Goal: Information Seeking & Learning: Compare options

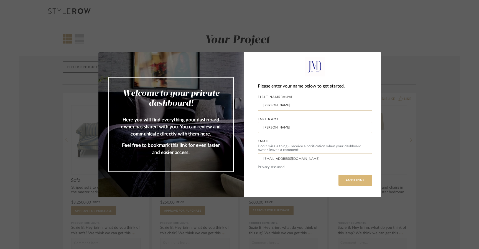
click at [356, 181] on button "CONTINUE" at bounding box center [355, 180] width 34 height 11
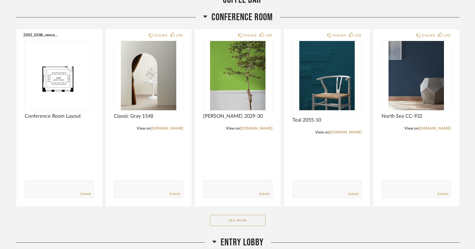
scroll to position [302, 0]
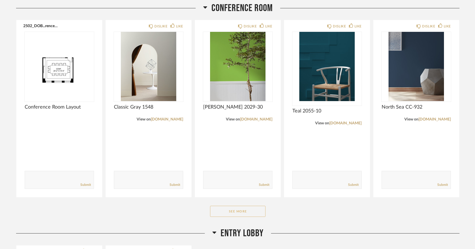
click at [226, 217] on button "See More" at bounding box center [237, 211] width 55 height 11
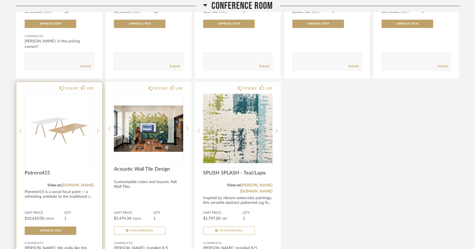
scroll to position [632, 0]
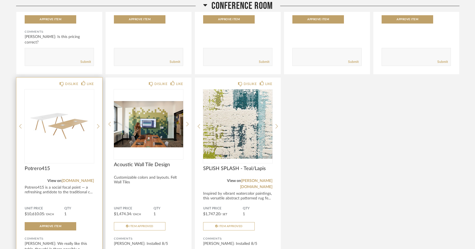
click at [54, 144] on img "0" at bounding box center [59, 123] width 69 height 69
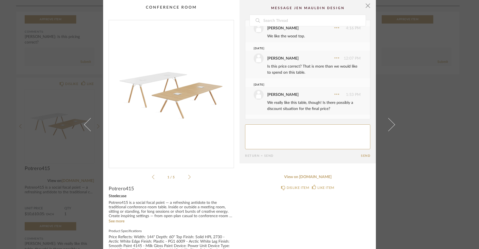
scroll to position [17, 0]
click at [366, 5] on span "button" at bounding box center [367, 5] width 11 height 11
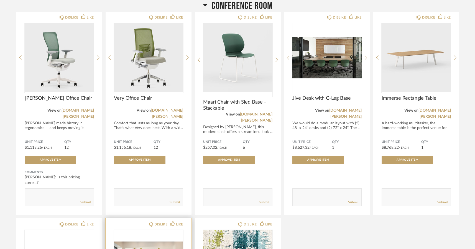
scroll to position [488, 0]
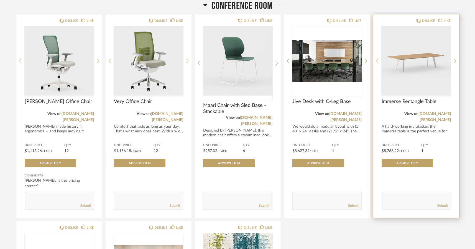
click at [408, 105] on span "Immerse Rectangle Table" at bounding box center [415, 102] width 69 height 6
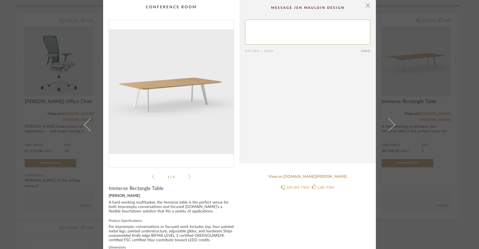
scroll to position [0, 0]
click at [366, 6] on span "button" at bounding box center [367, 5] width 11 height 11
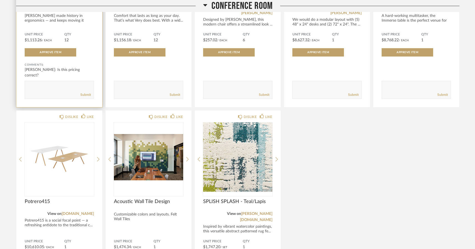
scroll to position [606, 0]
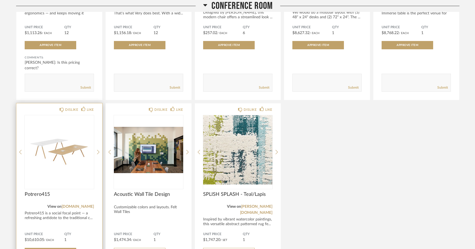
click at [42, 196] on span "Potrero415" at bounding box center [59, 194] width 69 height 6
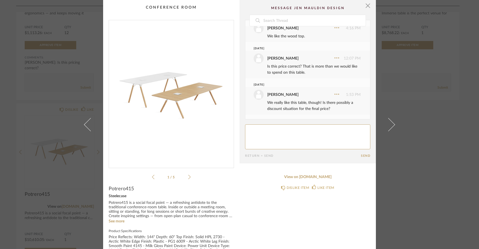
scroll to position [22, 0]
click at [365, 5] on span "button" at bounding box center [367, 5] width 11 height 11
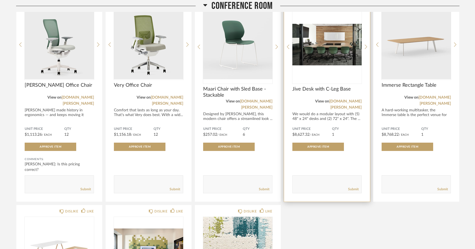
scroll to position [484, 0]
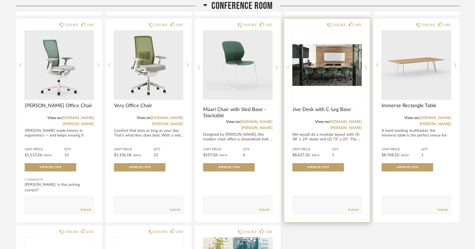
click at [323, 79] on img "0" at bounding box center [326, 64] width 69 height 69
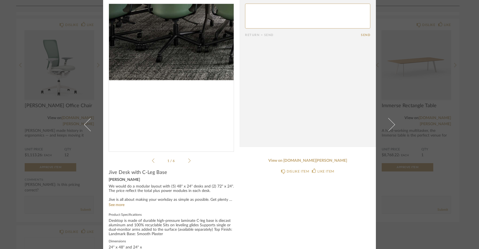
scroll to position [0, 0]
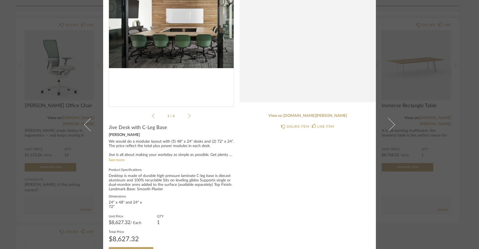
click at [111, 160] on link "See more" at bounding box center [117, 160] width 16 height 4
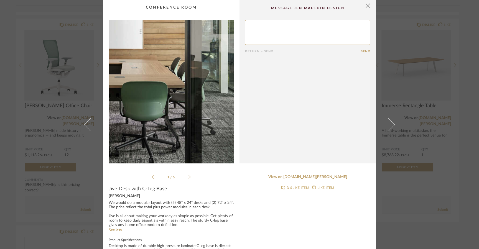
click at [212, 99] on img "0" at bounding box center [171, 91] width 125 height 143
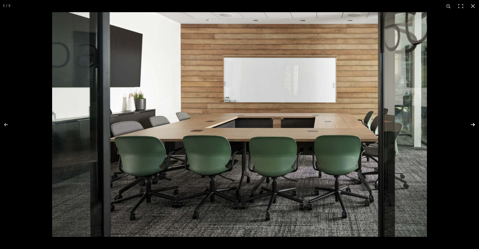
click at [473, 123] on button at bounding box center [468, 125] width 19 height 28
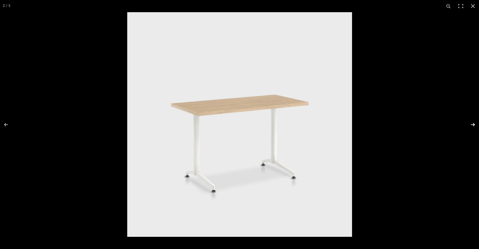
click at [473, 123] on button at bounding box center [468, 125] width 19 height 28
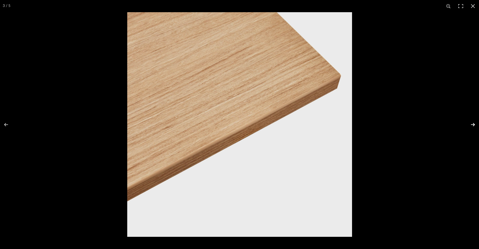
click at [473, 123] on button at bounding box center [468, 125] width 19 height 28
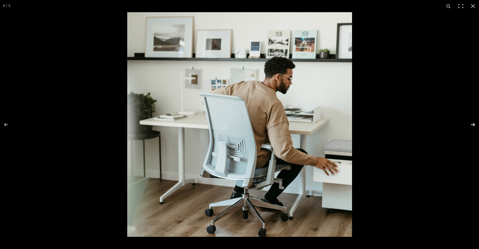
click at [473, 123] on button at bounding box center [468, 125] width 19 height 28
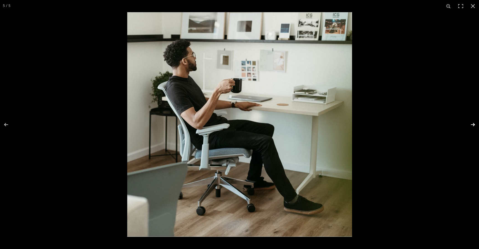
click at [473, 123] on button at bounding box center [468, 125] width 19 height 28
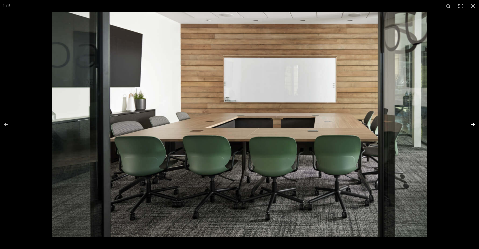
click at [474, 122] on button at bounding box center [468, 125] width 19 height 28
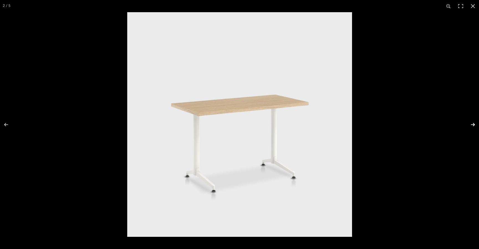
click at [474, 122] on button at bounding box center [468, 125] width 19 height 28
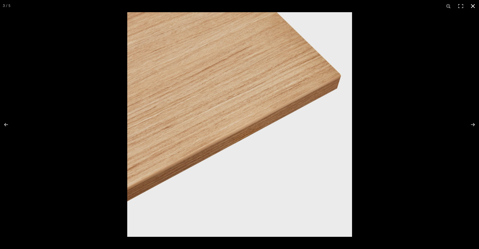
click at [471, 5] on button at bounding box center [472, 6] width 12 height 12
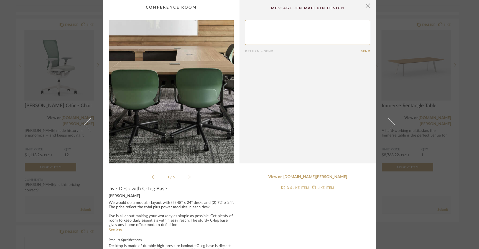
click at [193, 103] on img "0" at bounding box center [171, 91] width 125 height 143
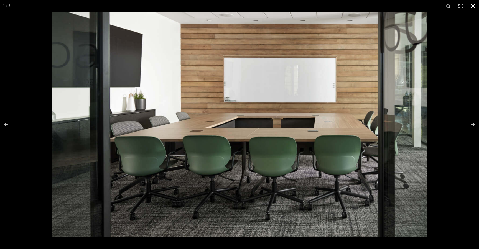
click at [474, 5] on button at bounding box center [472, 6] width 12 height 12
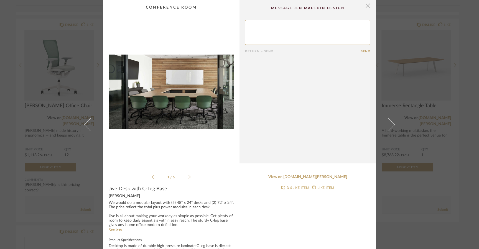
click at [365, 6] on span "button" at bounding box center [367, 5] width 11 height 11
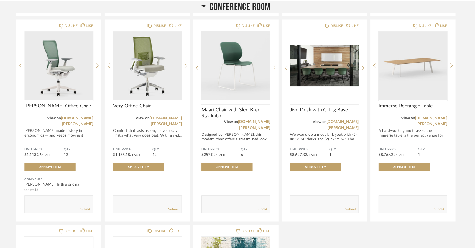
scroll to position [484, 0]
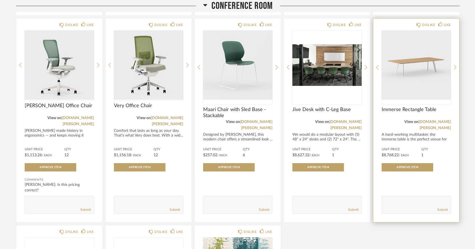
click at [427, 63] on img "0" at bounding box center [415, 64] width 69 height 69
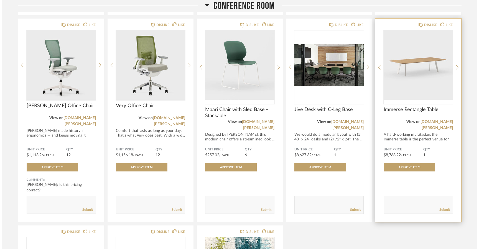
scroll to position [0, 0]
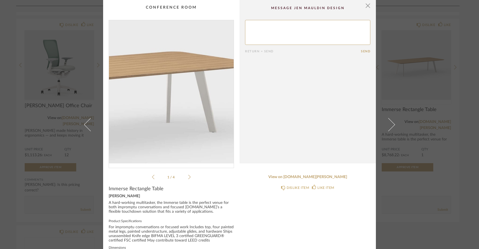
click at [191, 91] on img "0" at bounding box center [171, 91] width 125 height 143
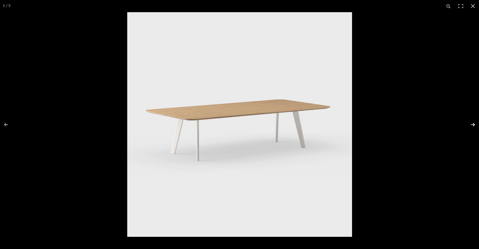
click at [474, 124] on button at bounding box center [468, 125] width 19 height 28
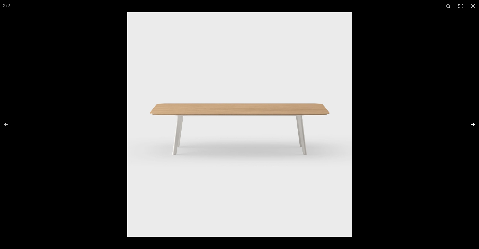
click at [474, 124] on button at bounding box center [468, 125] width 19 height 28
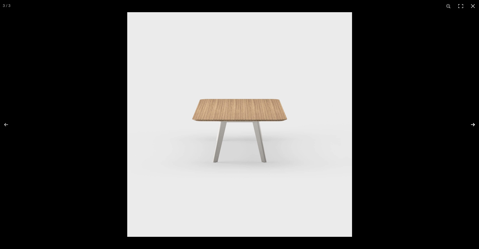
click at [474, 124] on button at bounding box center [468, 125] width 19 height 28
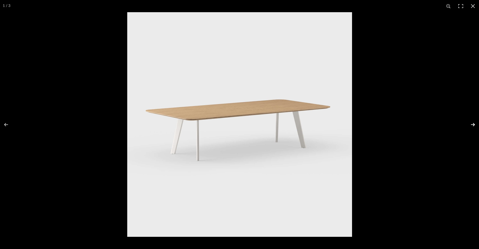
click at [474, 124] on button at bounding box center [468, 125] width 19 height 28
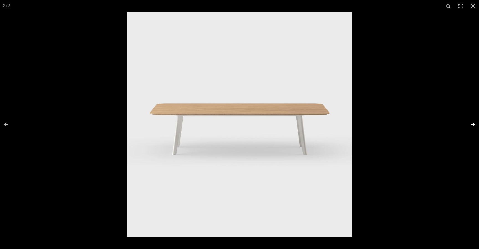
click at [474, 124] on button at bounding box center [468, 125] width 19 height 28
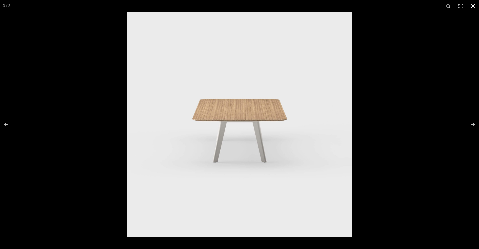
click at [470, 6] on button at bounding box center [472, 6] width 12 height 12
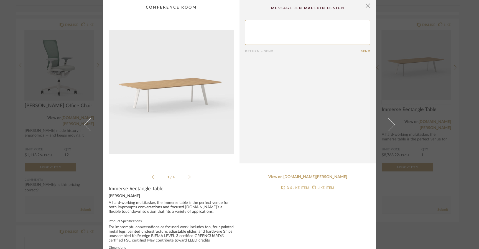
scroll to position [0, 0]
click at [364, 6] on span "button" at bounding box center [367, 5] width 11 height 11
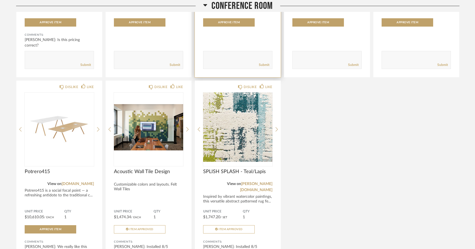
scroll to position [632, 0]
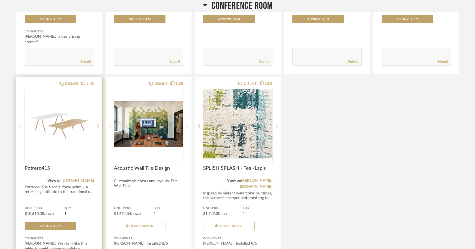
click at [68, 127] on img "0" at bounding box center [59, 123] width 69 height 69
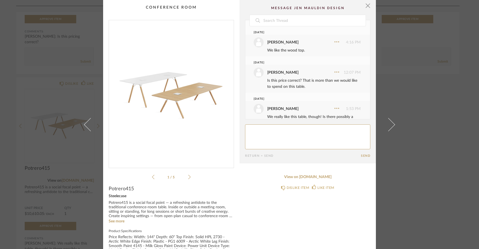
scroll to position [22, 0]
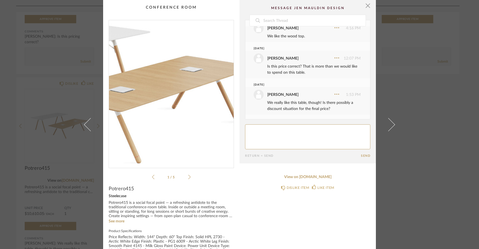
click at [192, 94] on img "0" at bounding box center [171, 91] width 125 height 143
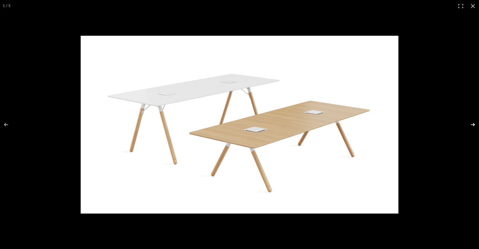
click at [473, 124] on button at bounding box center [468, 125] width 19 height 28
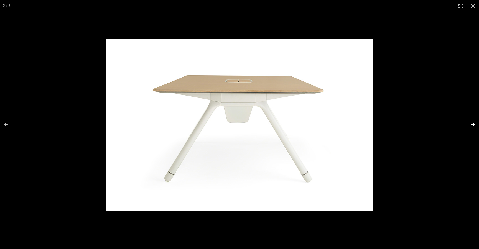
click at [473, 124] on button at bounding box center [468, 125] width 19 height 28
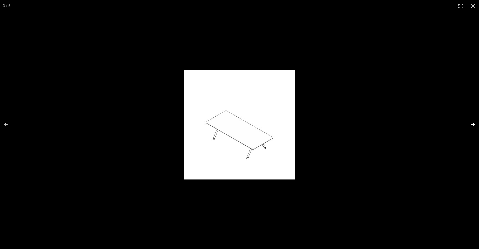
click at [473, 124] on button at bounding box center [468, 125] width 19 height 28
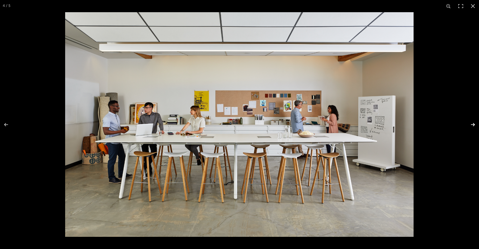
click at [473, 124] on button at bounding box center [468, 125] width 19 height 28
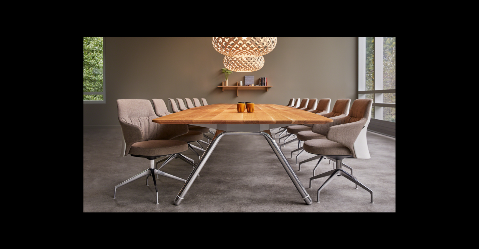
click at [473, 124] on button at bounding box center [468, 125] width 19 height 28
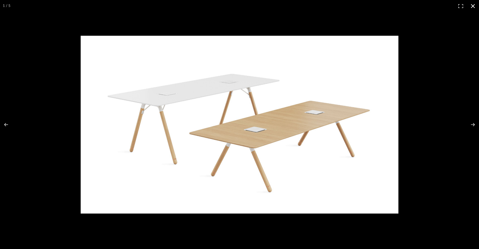
click at [474, 5] on button at bounding box center [472, 6] width 12 height 12
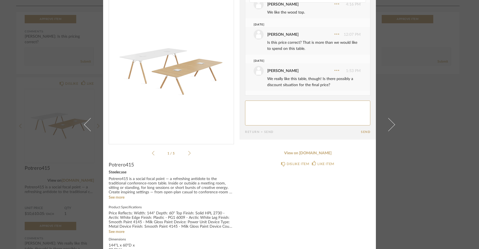
scroll to position [0, 0]
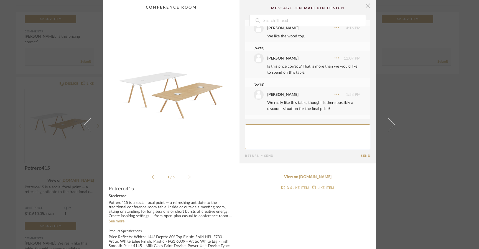
click at [366, 8] on span "button" at bounding box center [367, 5] width 11 height 11
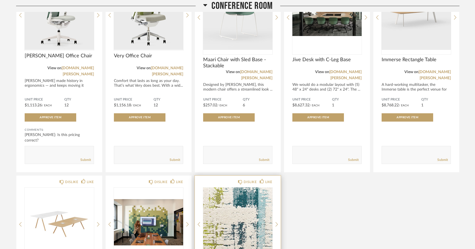
scroll to position [535, 0]
